Goal: Navigation & Orientation: Find specific page/section

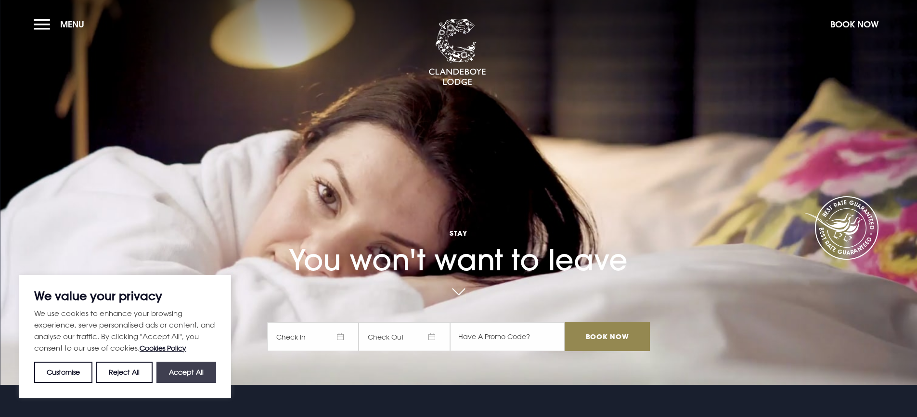
click at [183, 368] on button "Accept All" at bounding box center [186, 372] width 60 height 21
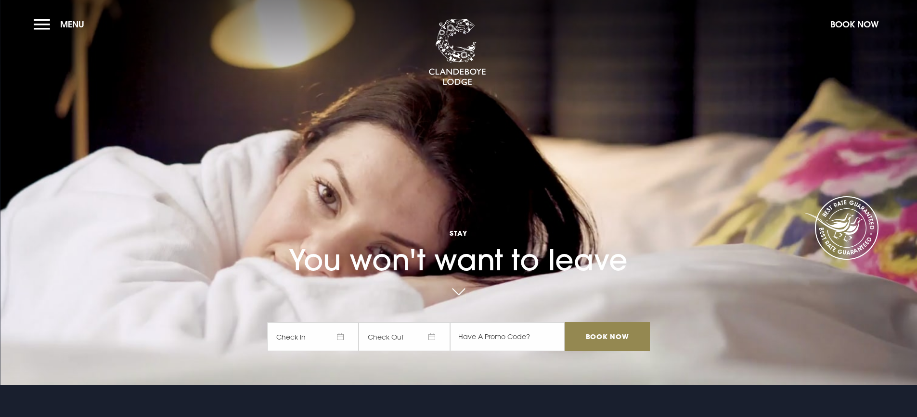
checkbox input "true"
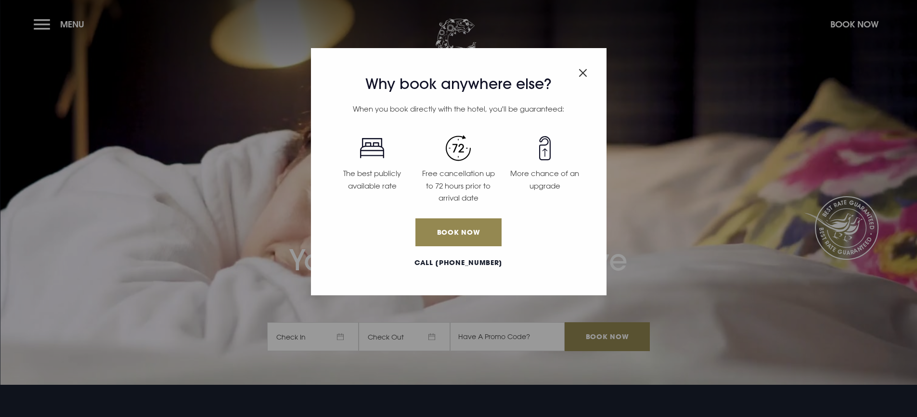
click at [583, 70] on img "Close modal" at bounding box center [582, 73] width 9 height 8
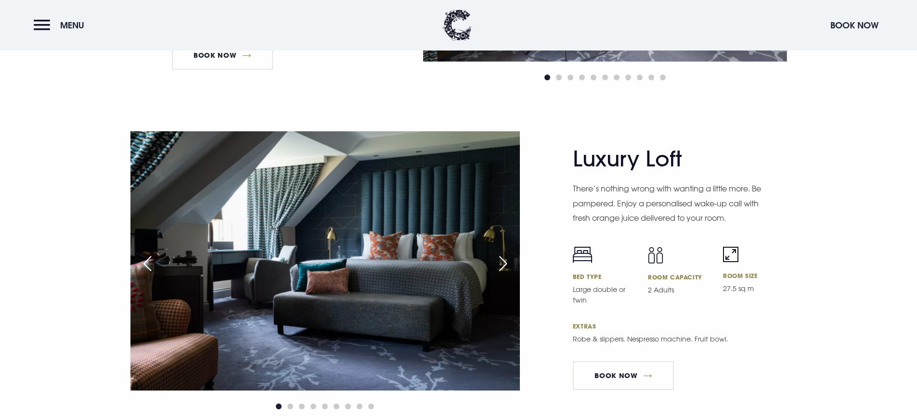
scroll to position [2229, 0]
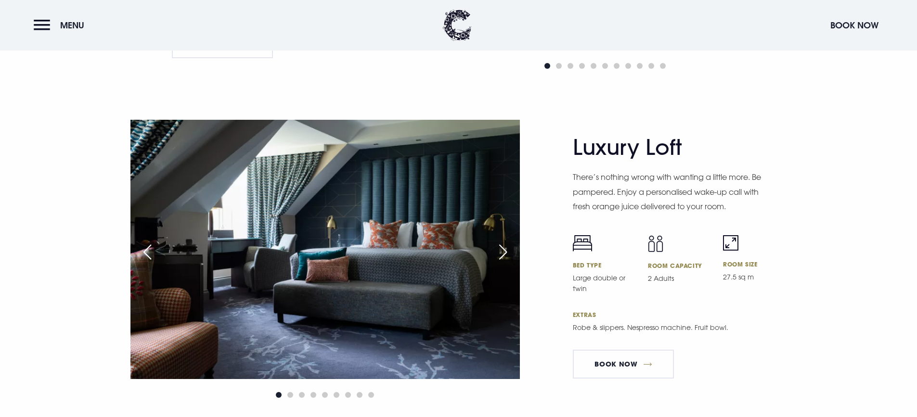
click at [501, 247] on div "Next slide" at bounding box center [503, 252] width 24 height 21
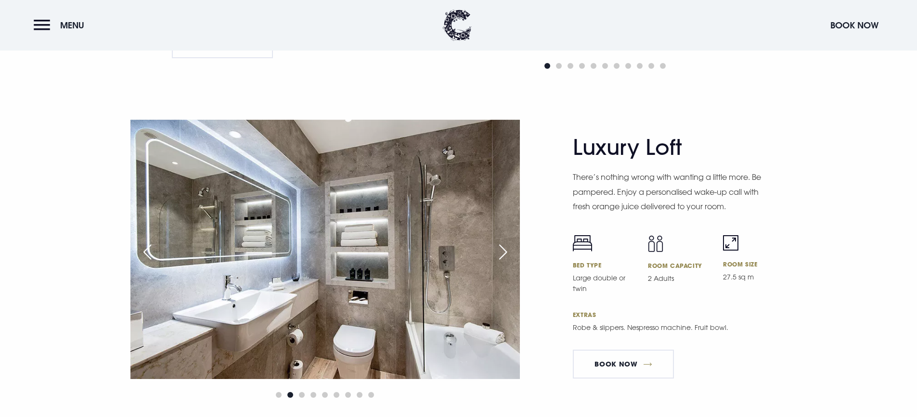
click at [501, 247] on div "Next slide" at bounding box center [503, 252] width 24 height 21
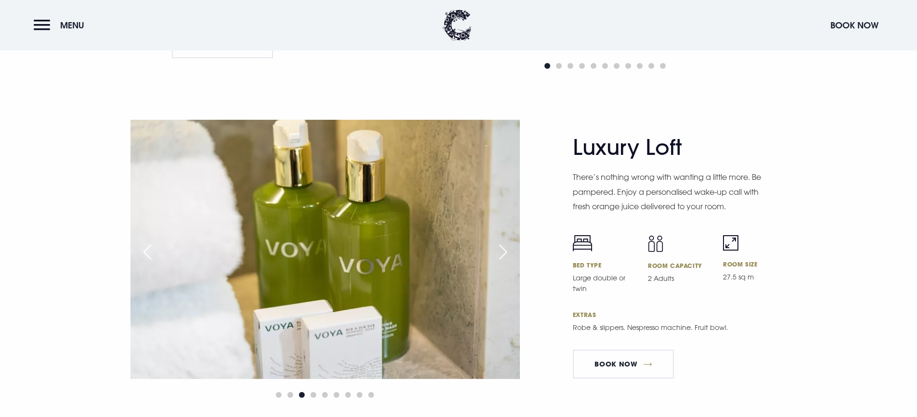
click at [501, 247] on div "Next slide" at bounding box center [503, 252] width 24 height 21
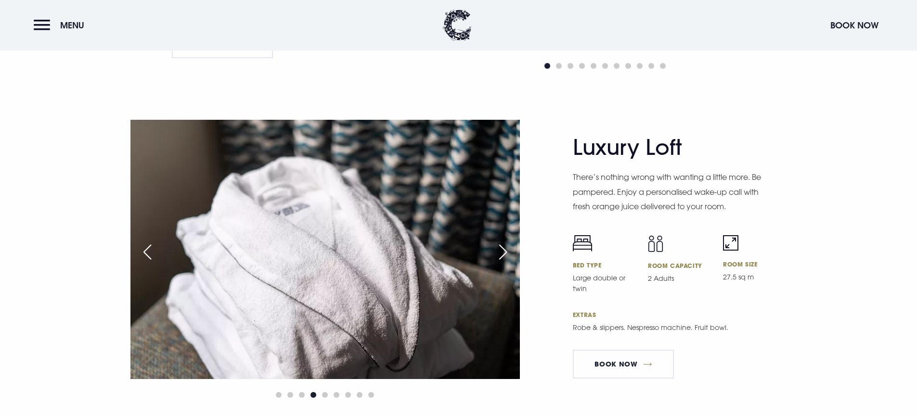
click at [501, 247] on div "Next slide" at bounding box center [503, 252] width 24 height 21
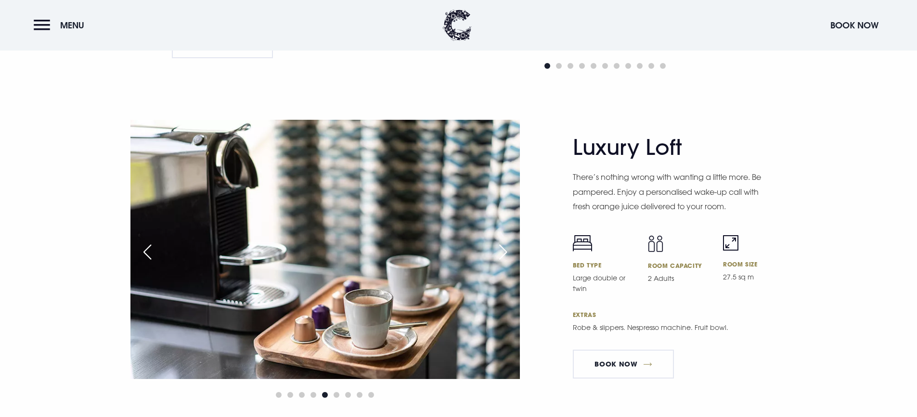
click at [501, 247] on div "Next slide" at bounding box center [503, 252] width 24 height 21
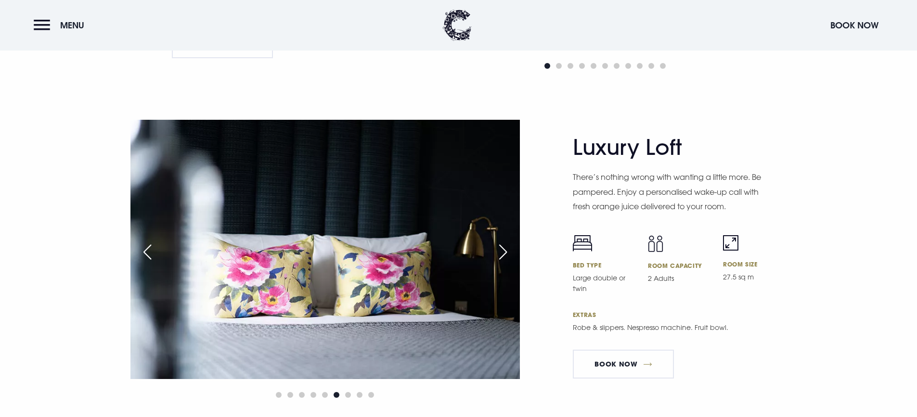
click at [501, 247] on div "Next slide" at bounding box center [503, 252] width 24 height 21
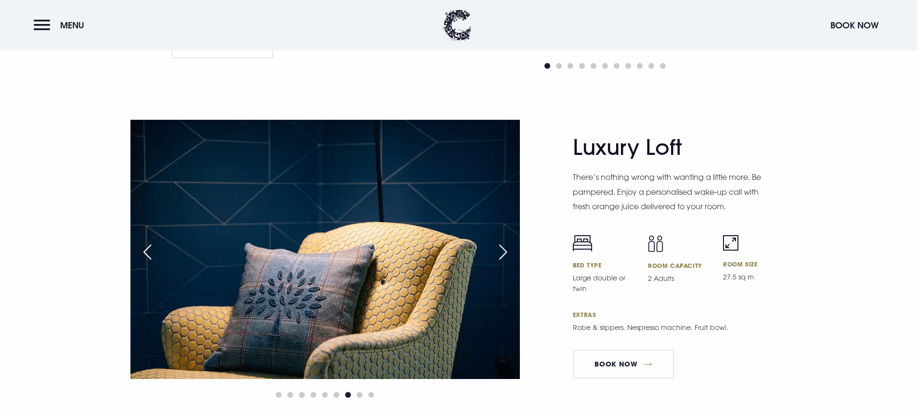
click at [501, 247] on div "Next slide" at bounding box center [503, 252] width 24 height 21
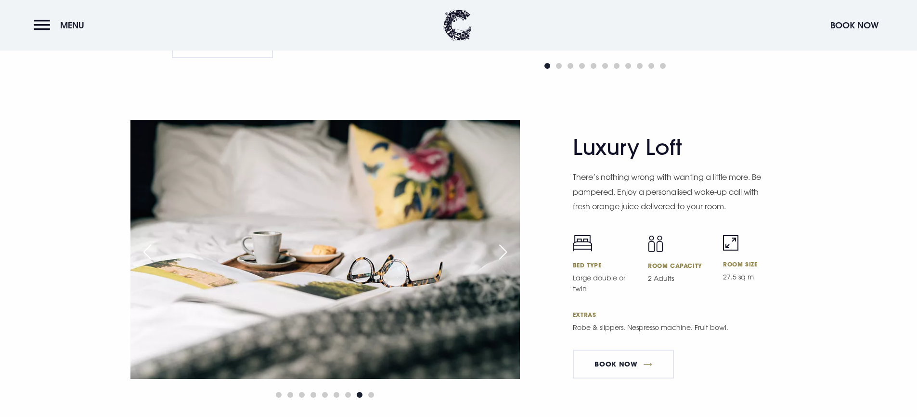
click at [501, 247] on div "Next slide" at bounding box center [503, 252] width 24 height 21
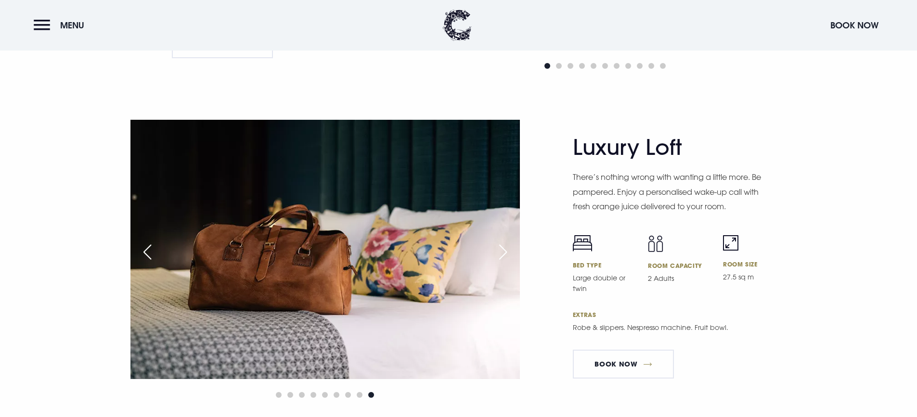
click at [501, 247] on div "Next slide" at bounding box center [503, 252] width 24 height 21
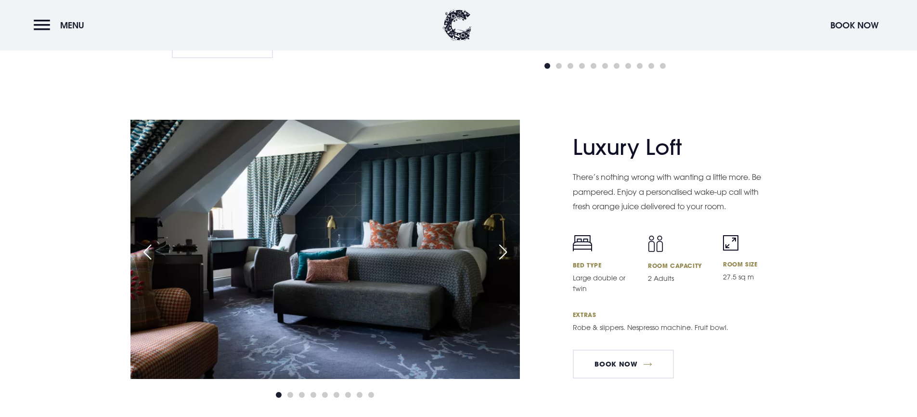
click at [501, 247] on div "Next slide" at bounding box center [503, 252] width 24 height 21
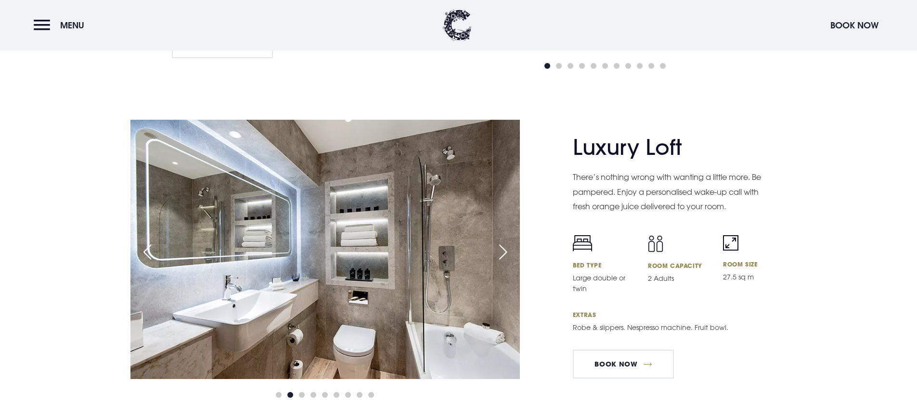
click at [501, 247] on div "Next slide" at bounding box center [503, 252] width 24 height 21
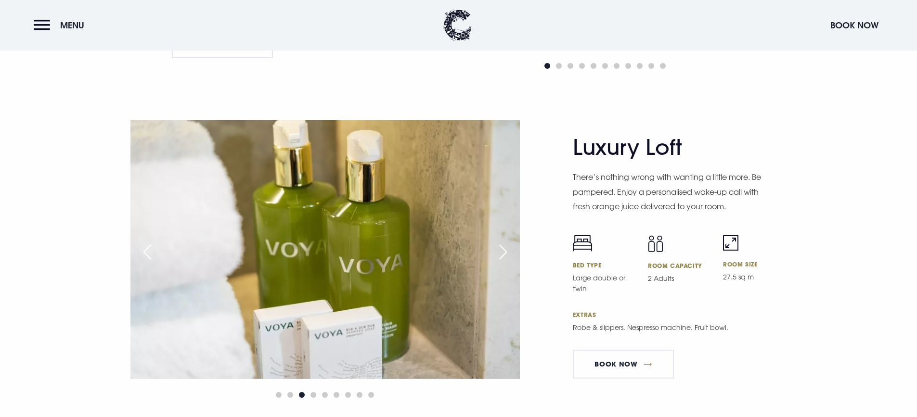
click at [501, 247] on div "Next slide" at bounding box center [503, 252] width 24 height 21
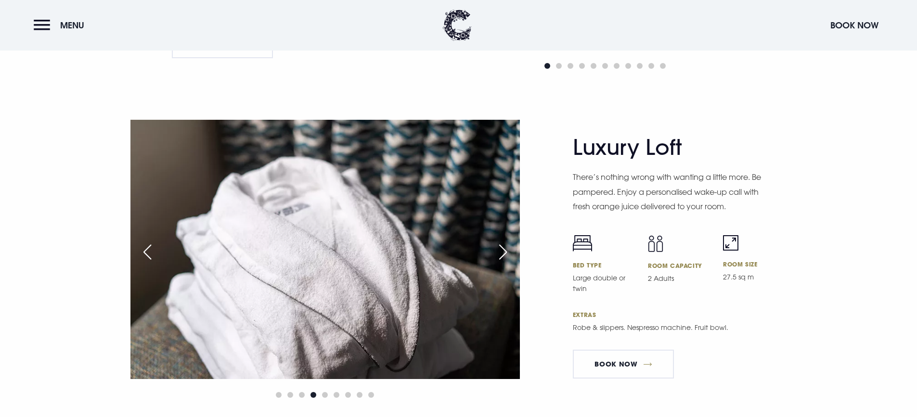
click at [501, 247] on div "Next slide" at bounding box center [503, 252] width 24 height 21
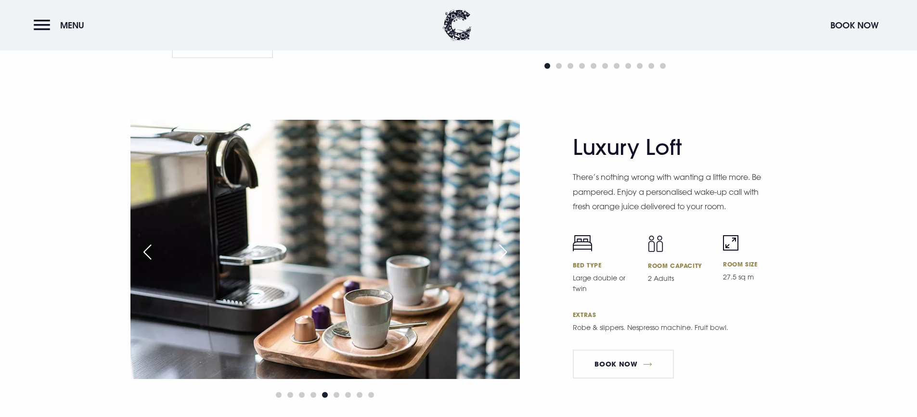
click at [501, 247] on div "Next slide" at bounding box center [503, 252] width 24 height 21
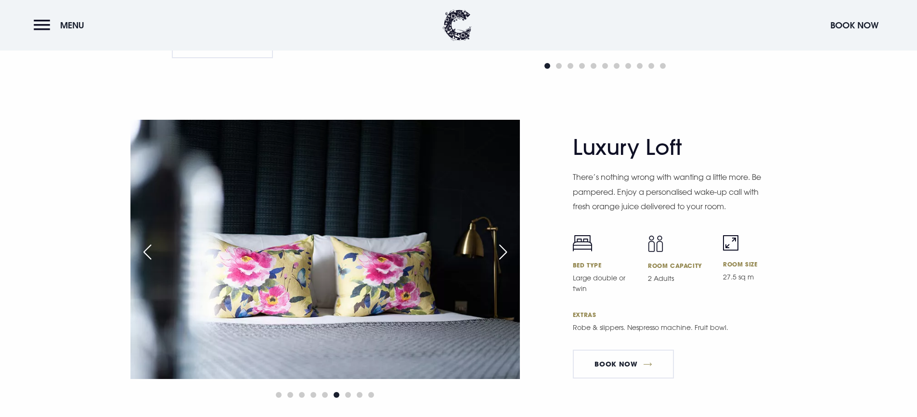
click at [501, 247] on div "Next slide" at bounding box center [503, 252] width 24 height 21
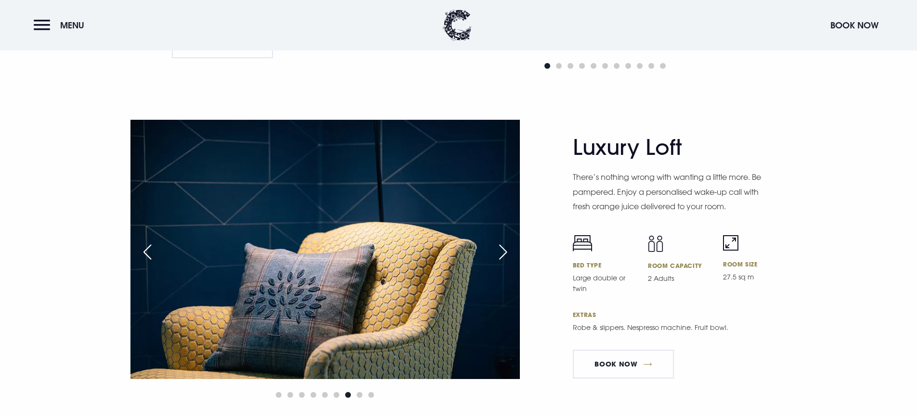
click at [501, 247] on div "Next slide" at bounding box center [503, 252] width 24 height 21
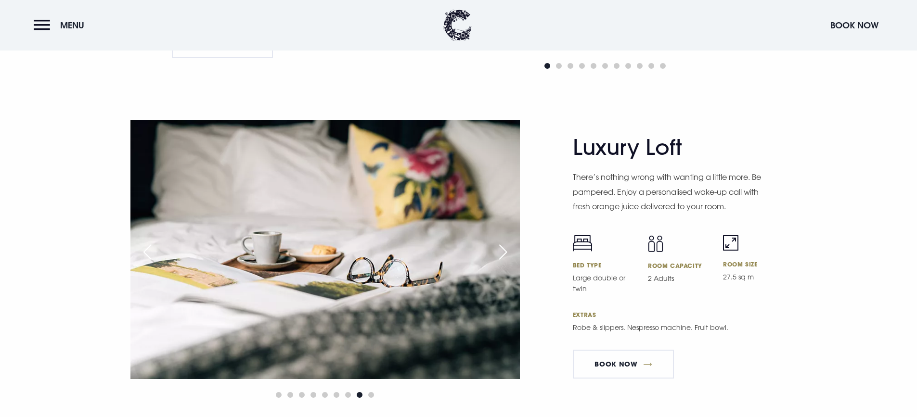
click at [501, 247] on div "Next slide" at bounding box center [503, 252] width 24 height 21
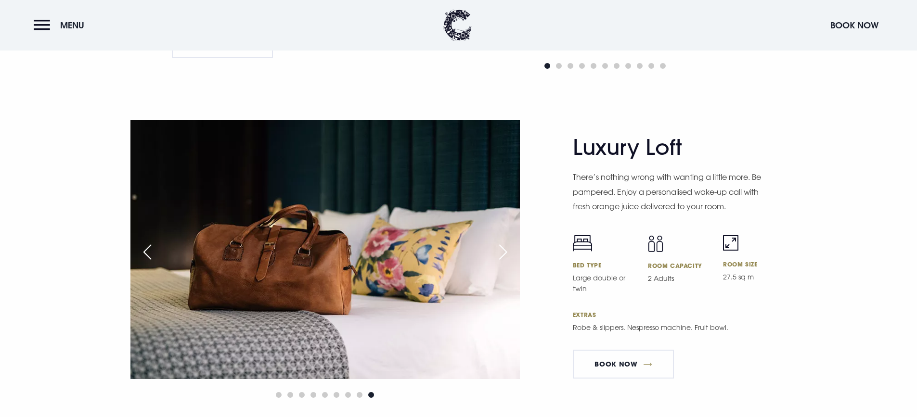
click at [506, 247] on div "Next slide" at bounding box center [503, 252] width 24 height 21
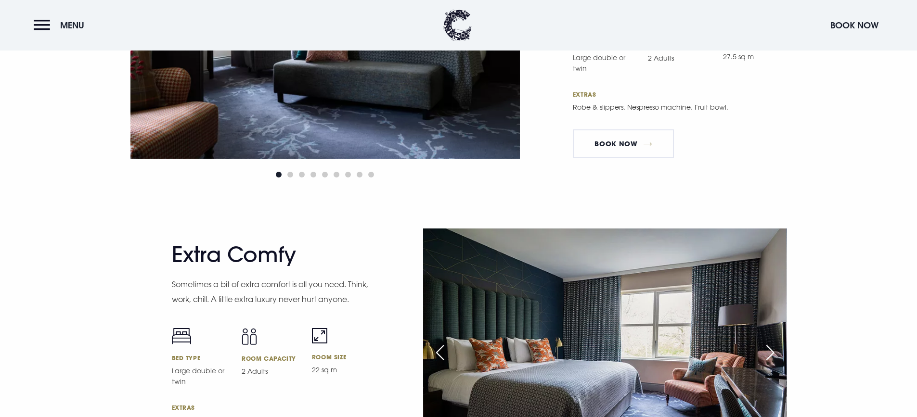
scroll to position [2182, 0]
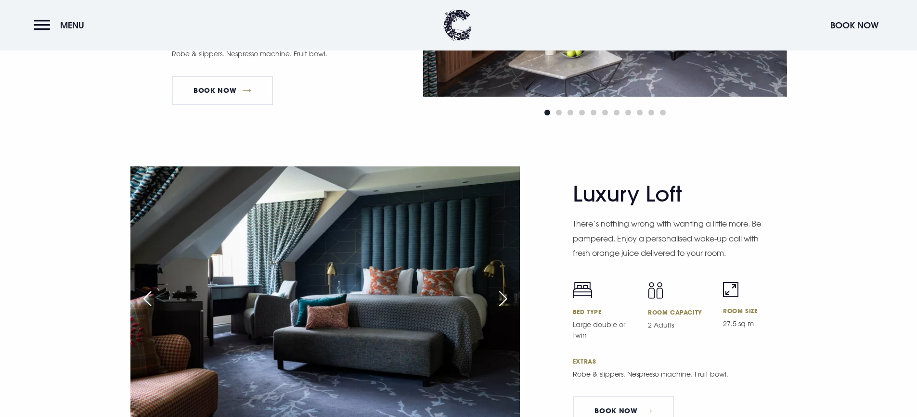
click at [400, 322] on img at bounding box center [324, 296] width 389 height 259
